Goal: Task Accomplishment & Management: Manage account settings

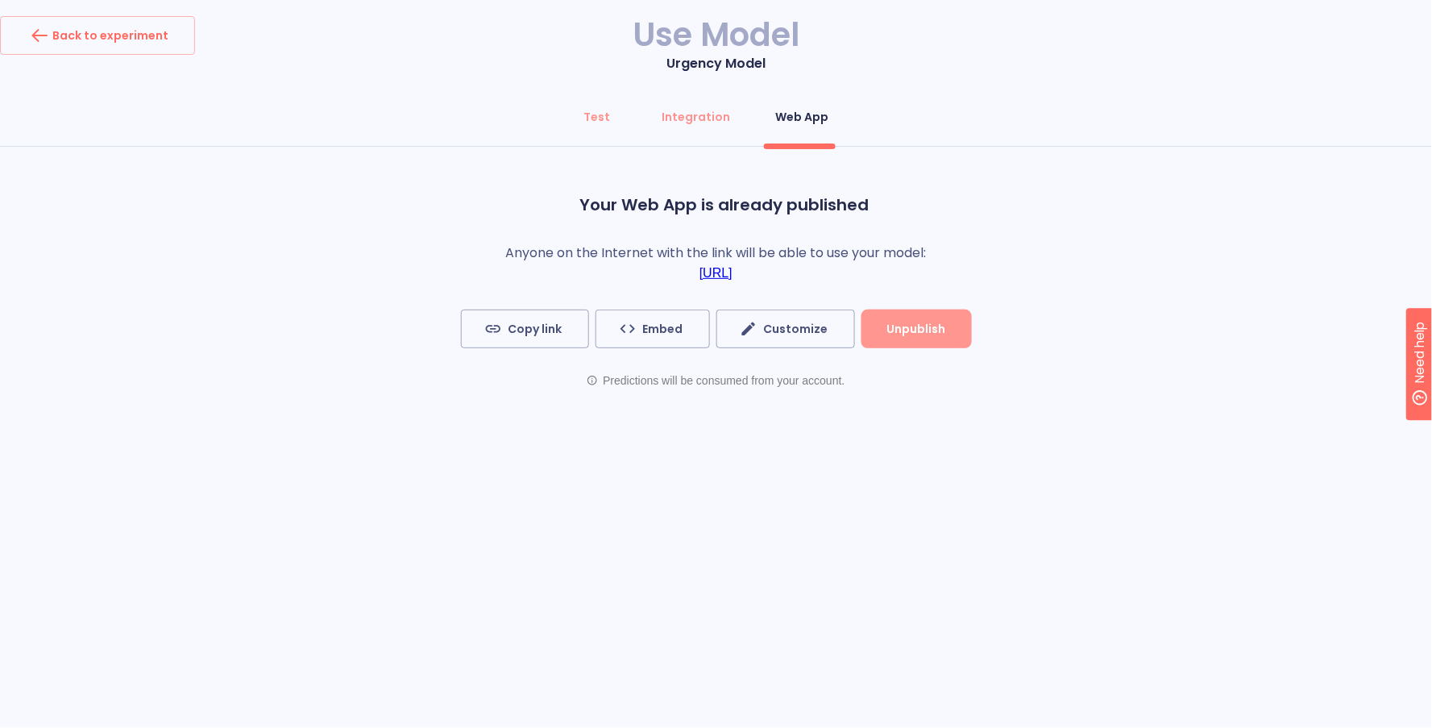
click at [924, 329] on span "Unpublish" at bounding box center [916, 329] width 59 height 20
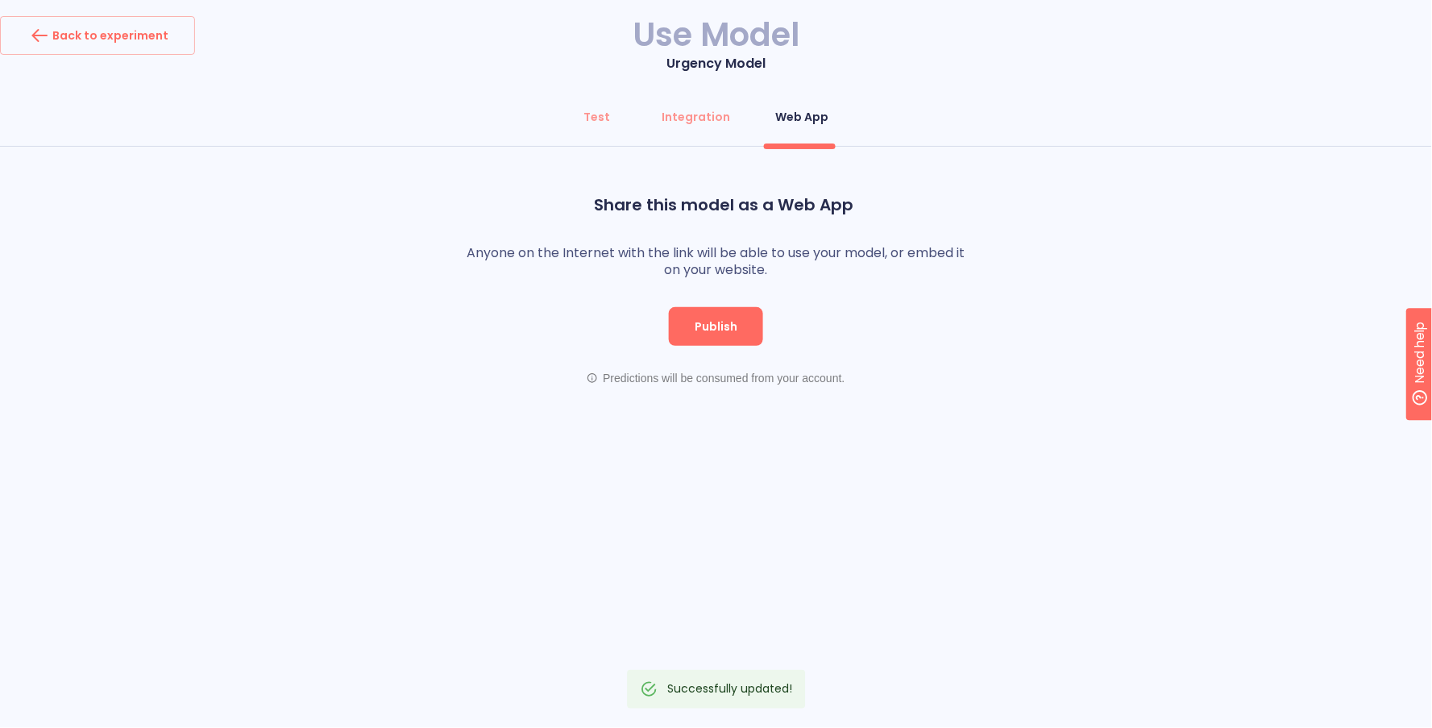
click at [190, 44] on h1 "Use Model" at bounding box center [716, 35] width 1432 height 38
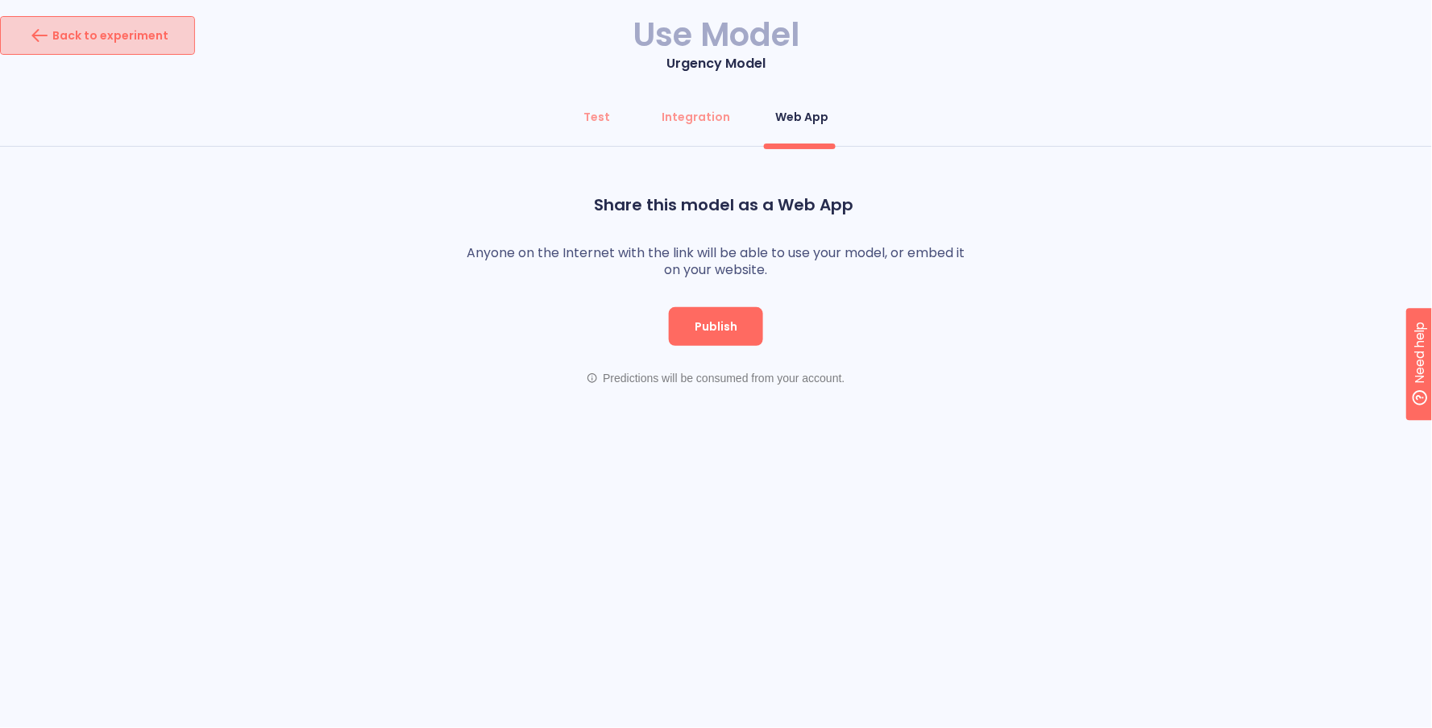
click at [179, 36] on button "Back to experiment" at bounding box center [97, 35] width 195 height 39
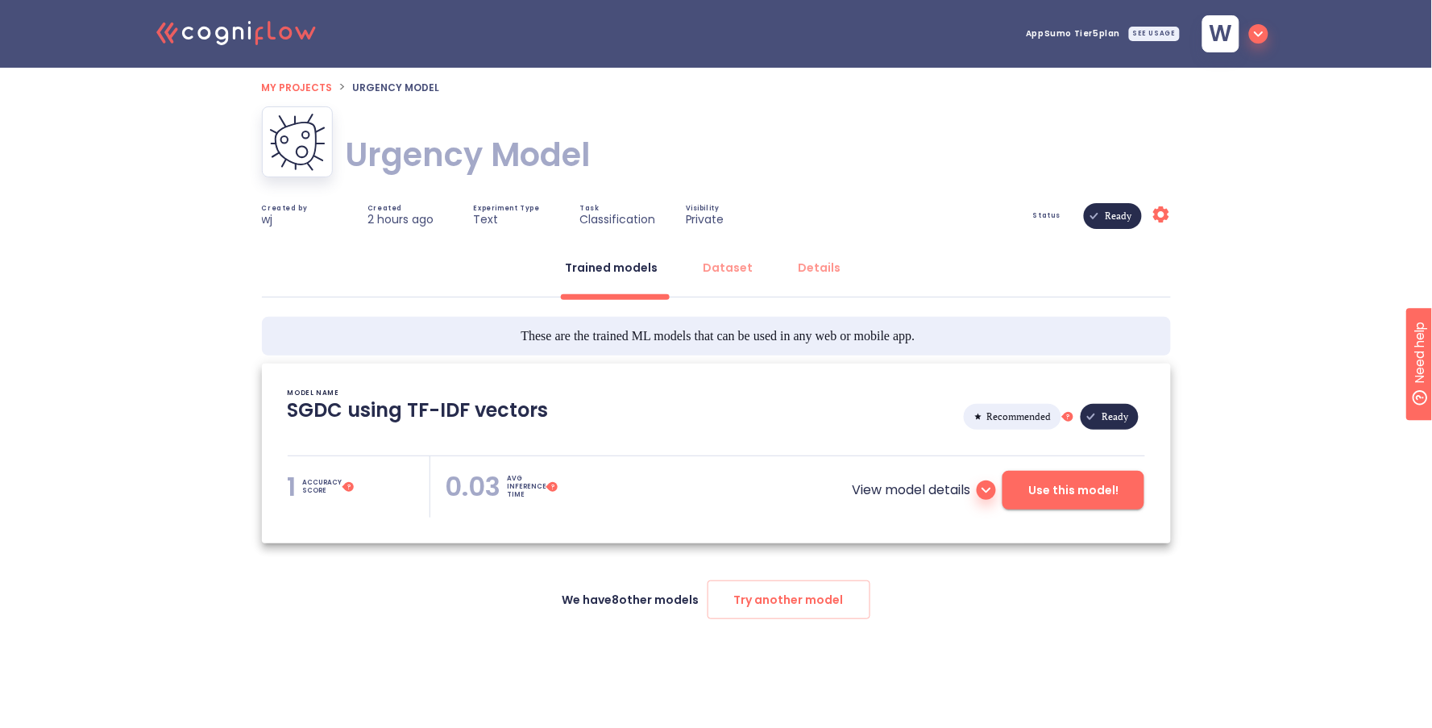
click at [267, 37] on icon ".cls-1{fill:#141624;}.cls-2{fill:#eb5e60;}.cls-3{fill:none;stroke:#eb5e60;strok…" at bounding box center [236, 31] width 177 height 49
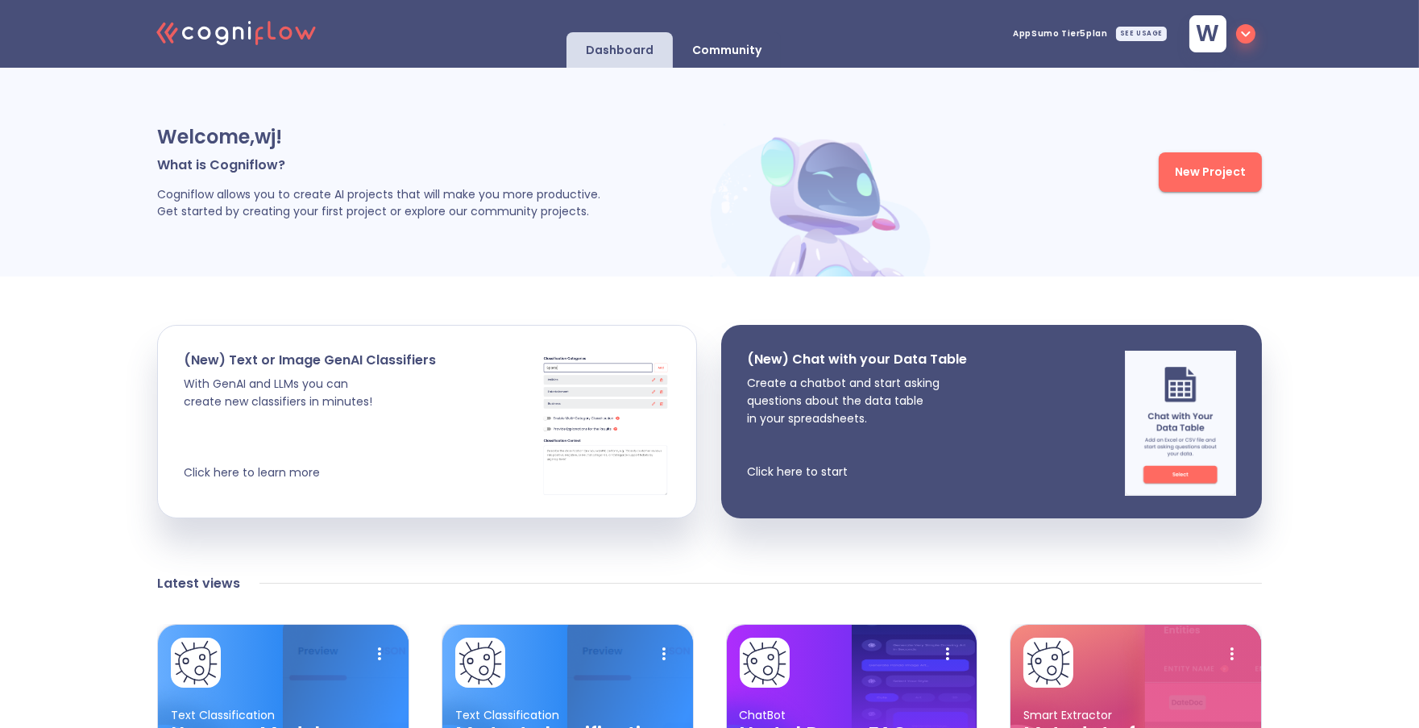
click at [1246, 33] on icon "button" at bounding box center [1245, 33] width 19 height 19
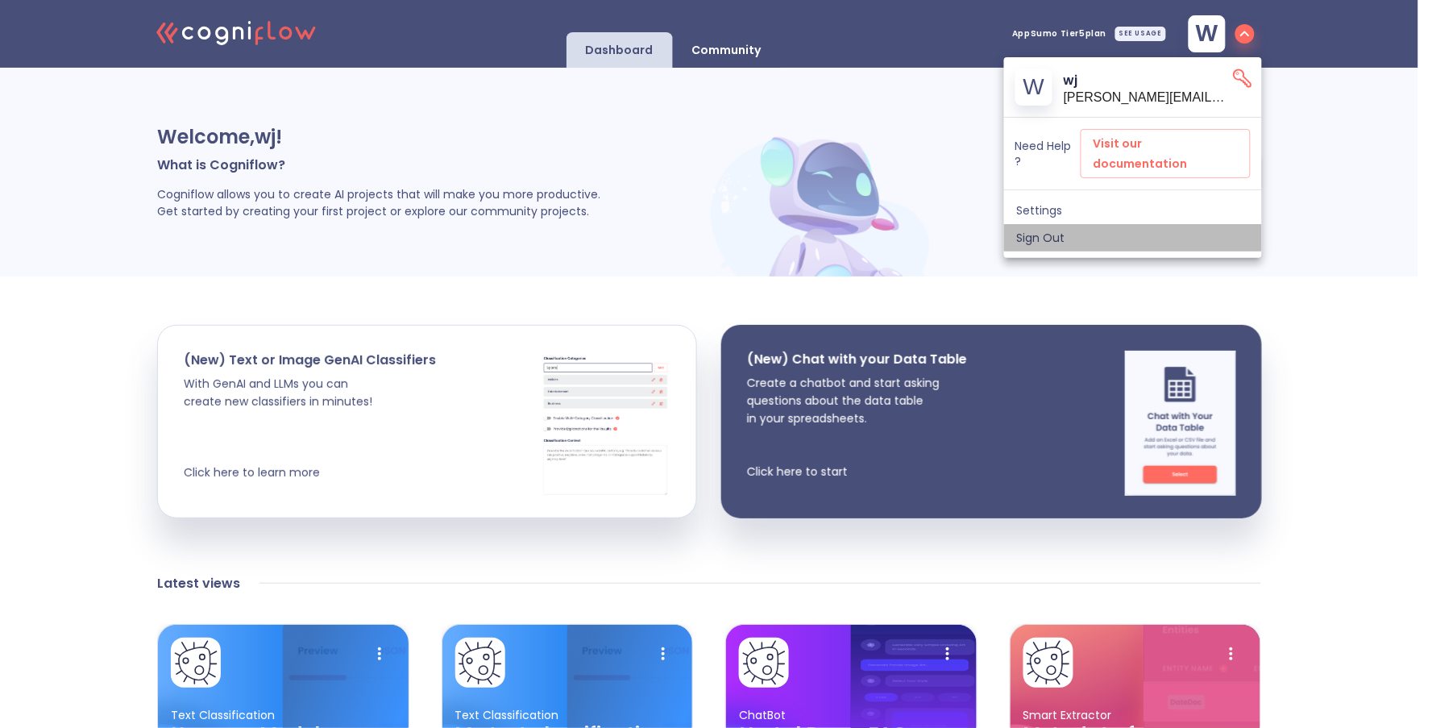
click at [1072, 230] on span "Sign Out" at bounding box center [1133, 237] width 232 height 15
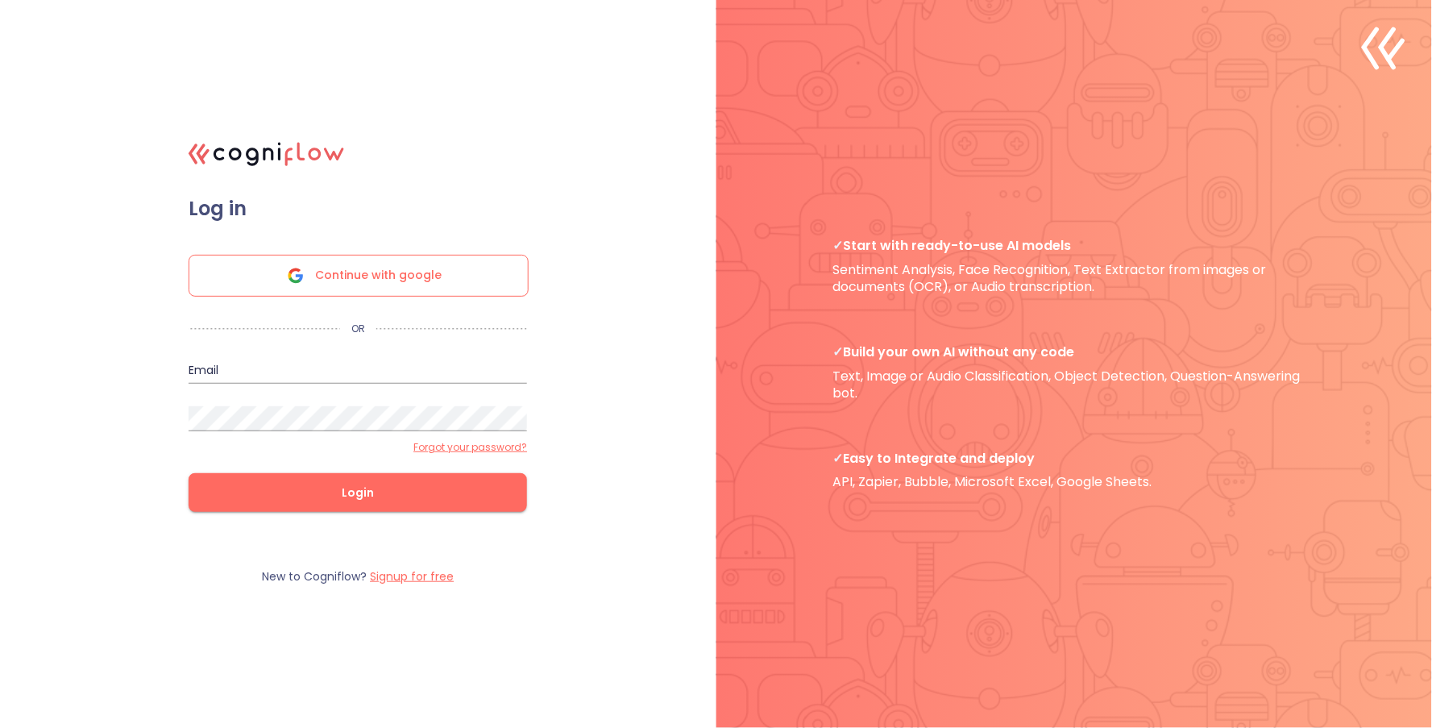
type input "[EMAIL_ADDRESS]"
